Goal: Find contact information: Find contact information

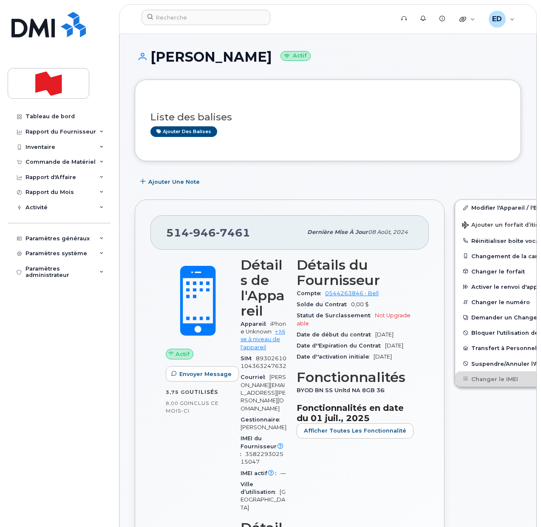
scroll to position [904, 0]
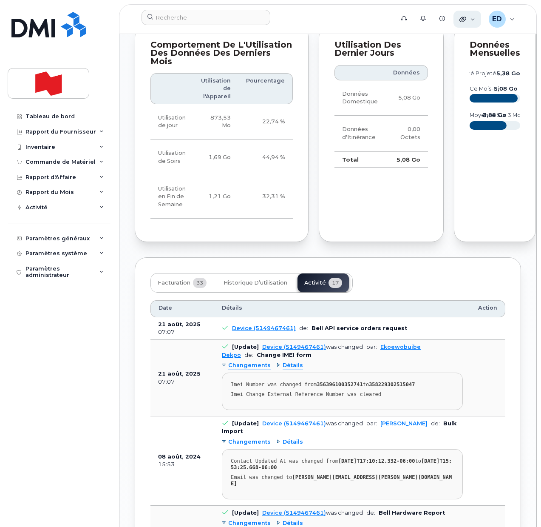
drag, startPoint x: 493, startPoint y: 271, endPoint x: 470, endPoint y: 18, distance: 254.4
click at [493, 271] on div "Liste des balises Ajouter des balises Ajouter une Note [PHONE_NUMBER] Dernière …" at bounding box center [328, 251] width 387 height 2150
click at [80, 382] on div "Tableau de bord Rapport du Fournisseur Facturation mensuelle Quotidiennes des D…" at bounding box center [60, 311] width 105 height 405
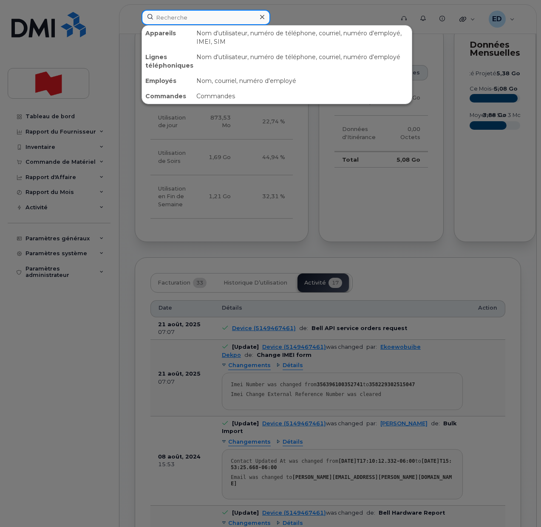
click at [171, 17] on input at bounding box center [206, 17] width 129 height 15
paste input "[PHONE_NUMBER]"
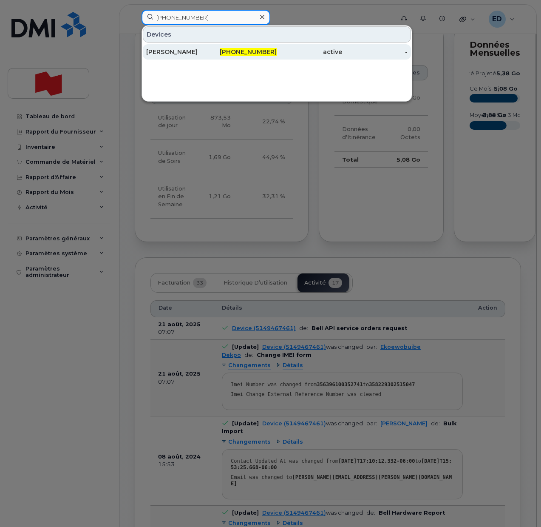
type input "[PHONE_NUMBER]"
click at [188, 54] on div "[PERSON_NAME]" at bounding box center [178, 52] width 65 height 9
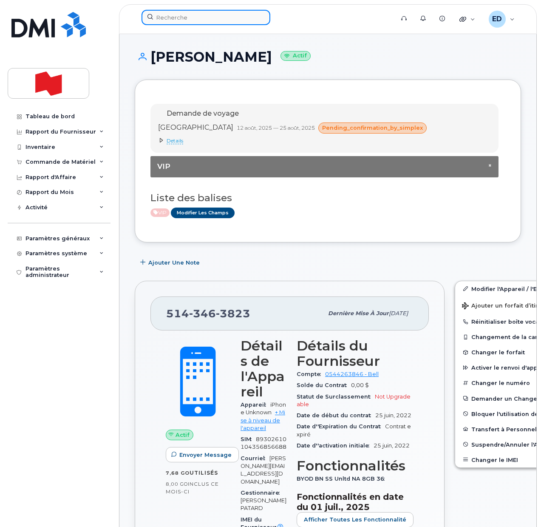
click at [169, 17] on input at bounding box center [206, 17] width 129 height 15
paste input "Gabrielle Chicoine"
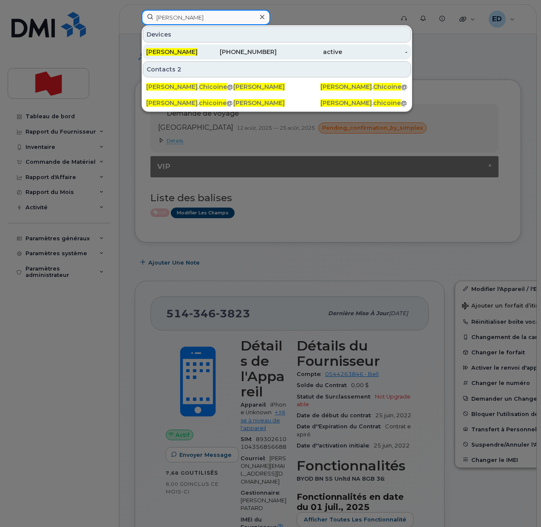
type input "Gabrielle Chicoine"
click at [212, 47] on div "Gabrielle Chicoine" at bounding box center [244, 51] width 65 height 15
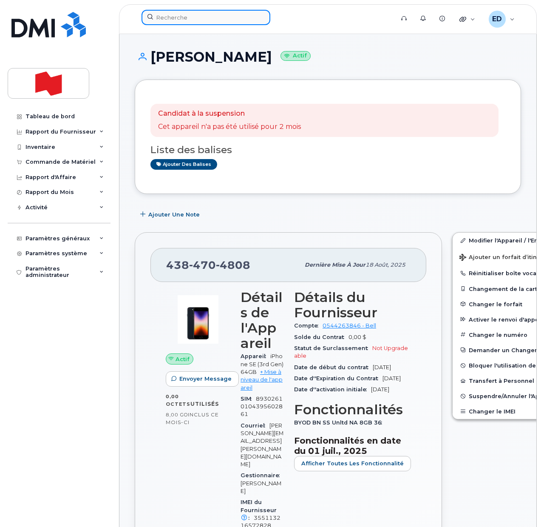
click at [194, 20] on input at bounding box center [206, 17] width 129 height 15
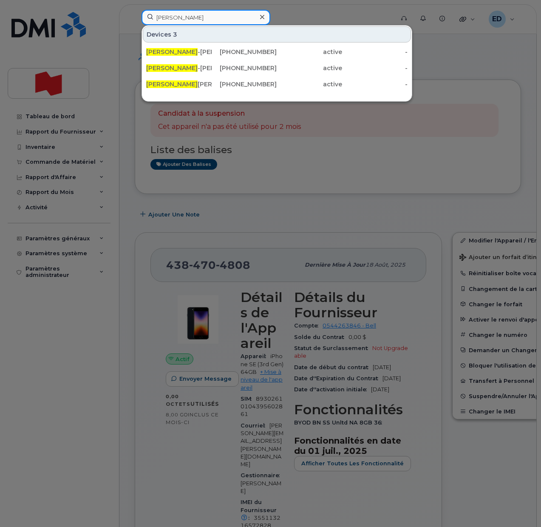
type input "[PERSON_NAME]"
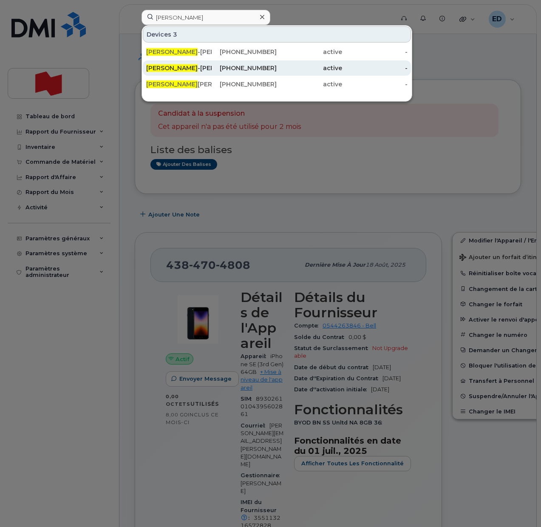
drag, startPoint x: 204, startPoint y: 65, endPoint x: 221, endPoint y: 71, distance: 17.5
click at [252, 65] on span "Tessier" at bounding box center [277, 68] width 51 height 8
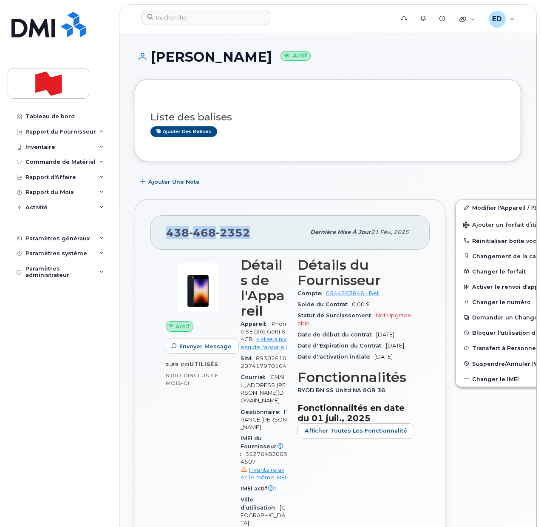
drag, startPoint x: 253, startPoint y: 232, endPoint x: 168, endPoint y: 236, distance: 85.1
click at [168, 236] on div "438 468 2352" at bounding box center [235, 232] width 139 height 18
copy span "438 468 2352"
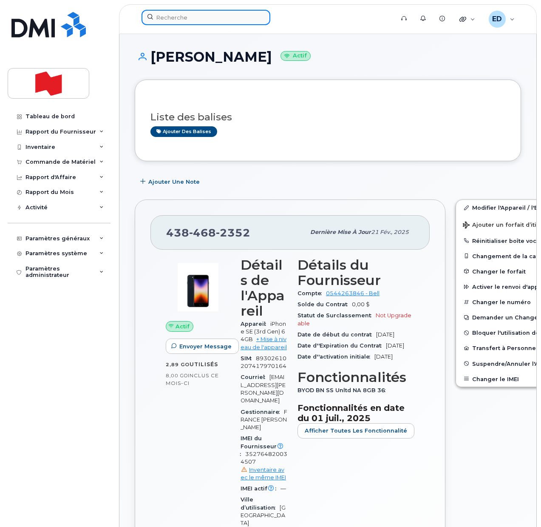
click at [171, 17] on input at bounding box center [206, 17] width 129 height 15
paste input "Alvin Chow"
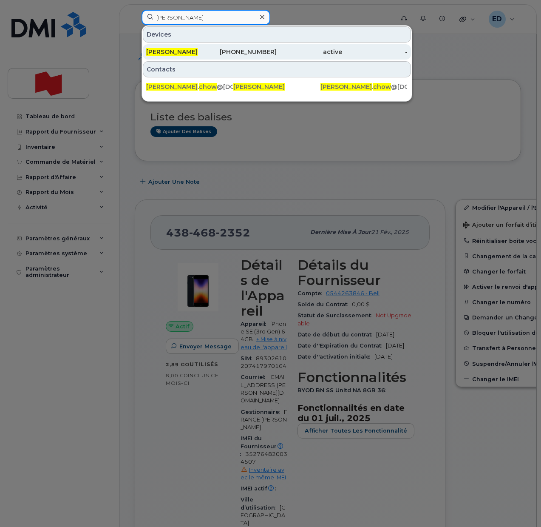
type input "Alvin Chow"
drag, startPoint x: 175, startPoint y: 49, endPoint x: 178, endPoint y: 54, distance: 5.5
click at [175, 51] on span "Alvin Chow" at bounding box center [171, 52] width 51 height 8
